Goal: Information Seeking & Learning: Find specific page/section

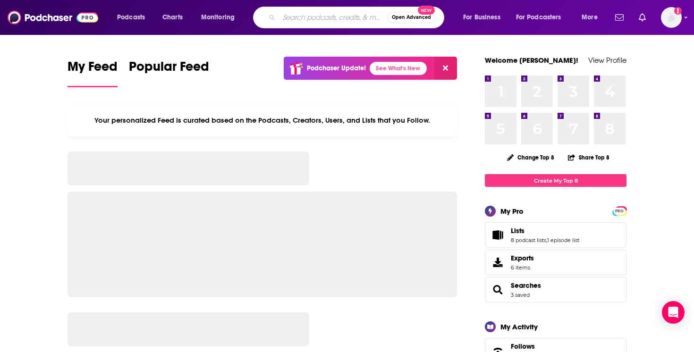
click at [345, 18] on input "Search podcasts, credits, & more..." at bounding box center [333, 17] width 109 height 15
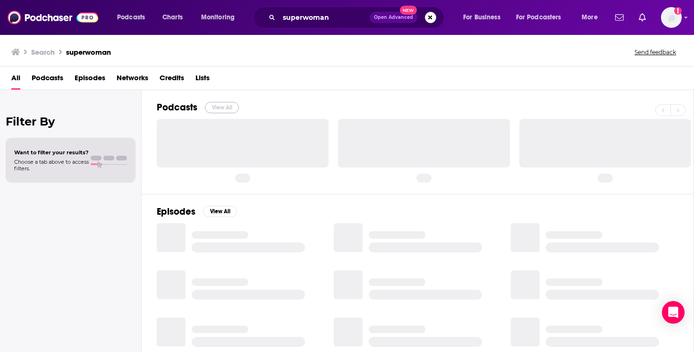
click at [220, 108] on button "View All" at bounding box center [222, 107] width 34 height 11
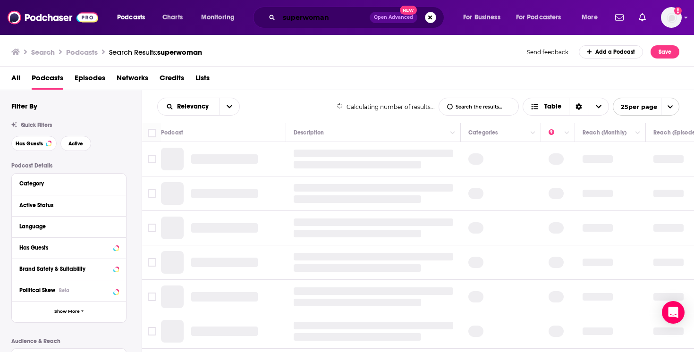
click at [337, 21] on input "superwoman" at bounding box center [324, 17] width 91 height 15
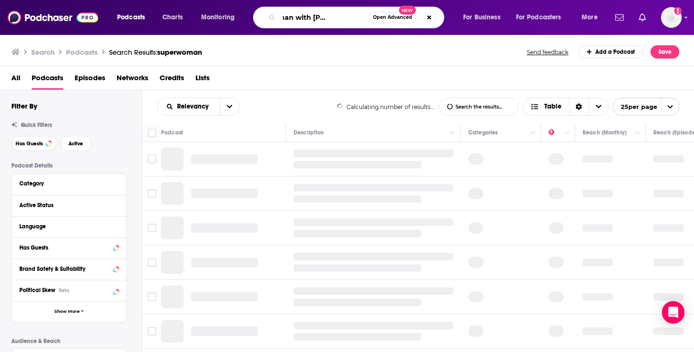
scroll to position [0, 40]
type input "superwoman with [PERSON_NAME]"
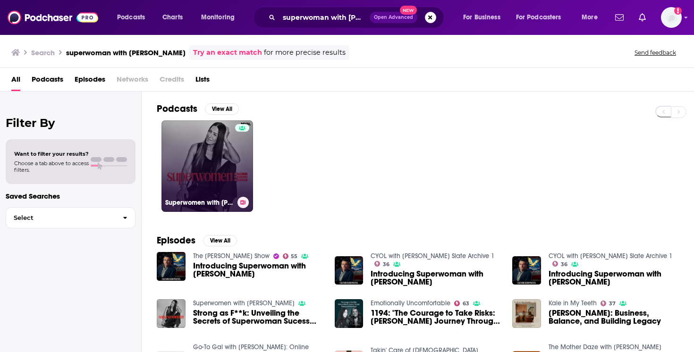
click at [214, 172] on link "Superwomen with Rebecca Minkoff" at bounding box center [207, 166] width 92 height 92
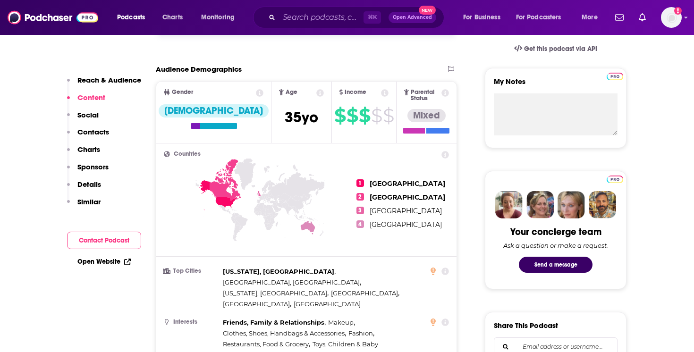
scroll to position [312, 0]
